Goal: Task Accomplishment & Management: Manage account settings

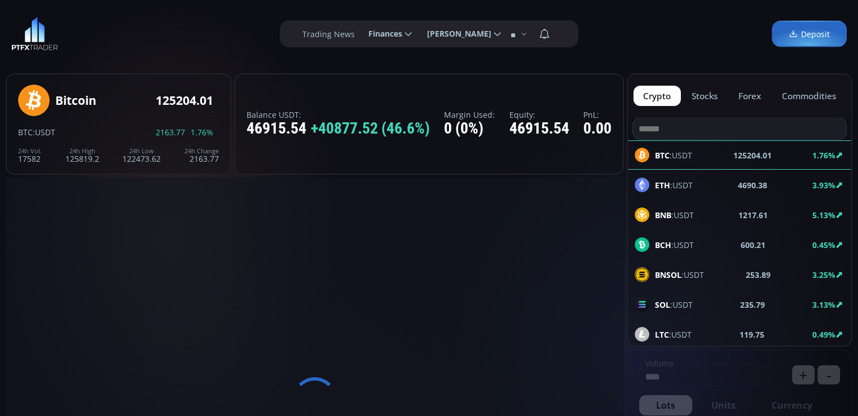
click at [404, 35] on icon at bounding box center [408, 34] width 10 height 10
click at [359, 35] on input "********" at bounding box center [359, 34] width 0 height 12
click at [377, 68] on link "Deposit" at bounding box center [389, 64] width 55 height 17
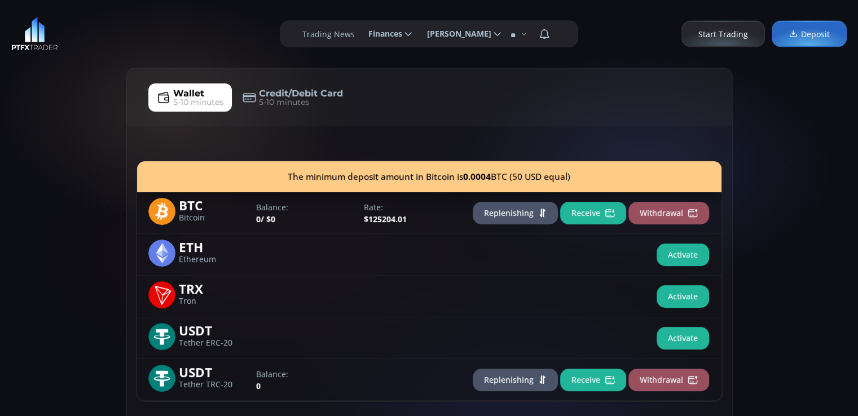
scroll to position [151, 0]
